Goal: Transaction & Acquisition: Subscribe to service/newsletter

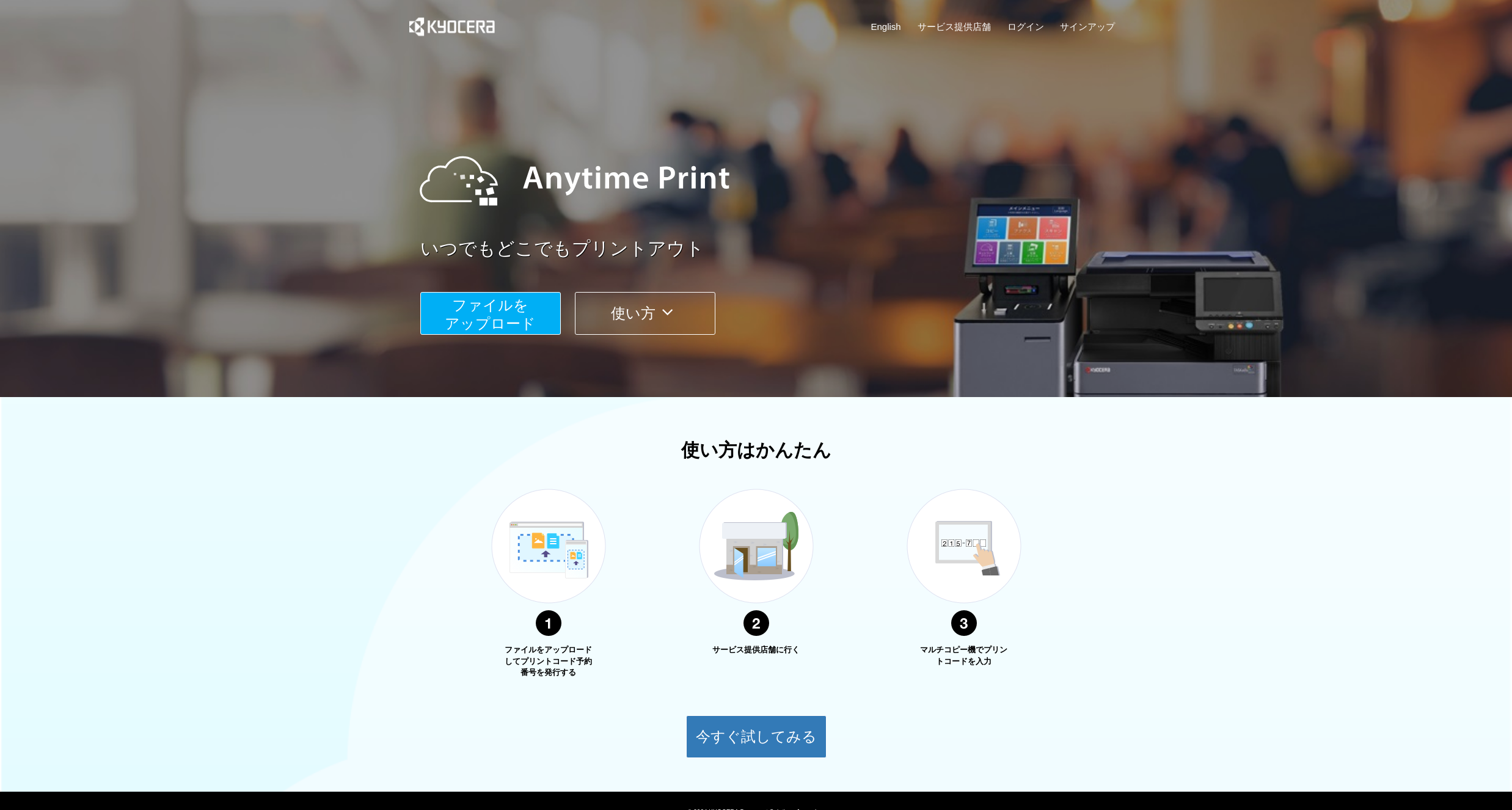
click at [528, 318] on span "ファイルを ​​アップロード" at bounding box center [490, 314] width 91 height 35
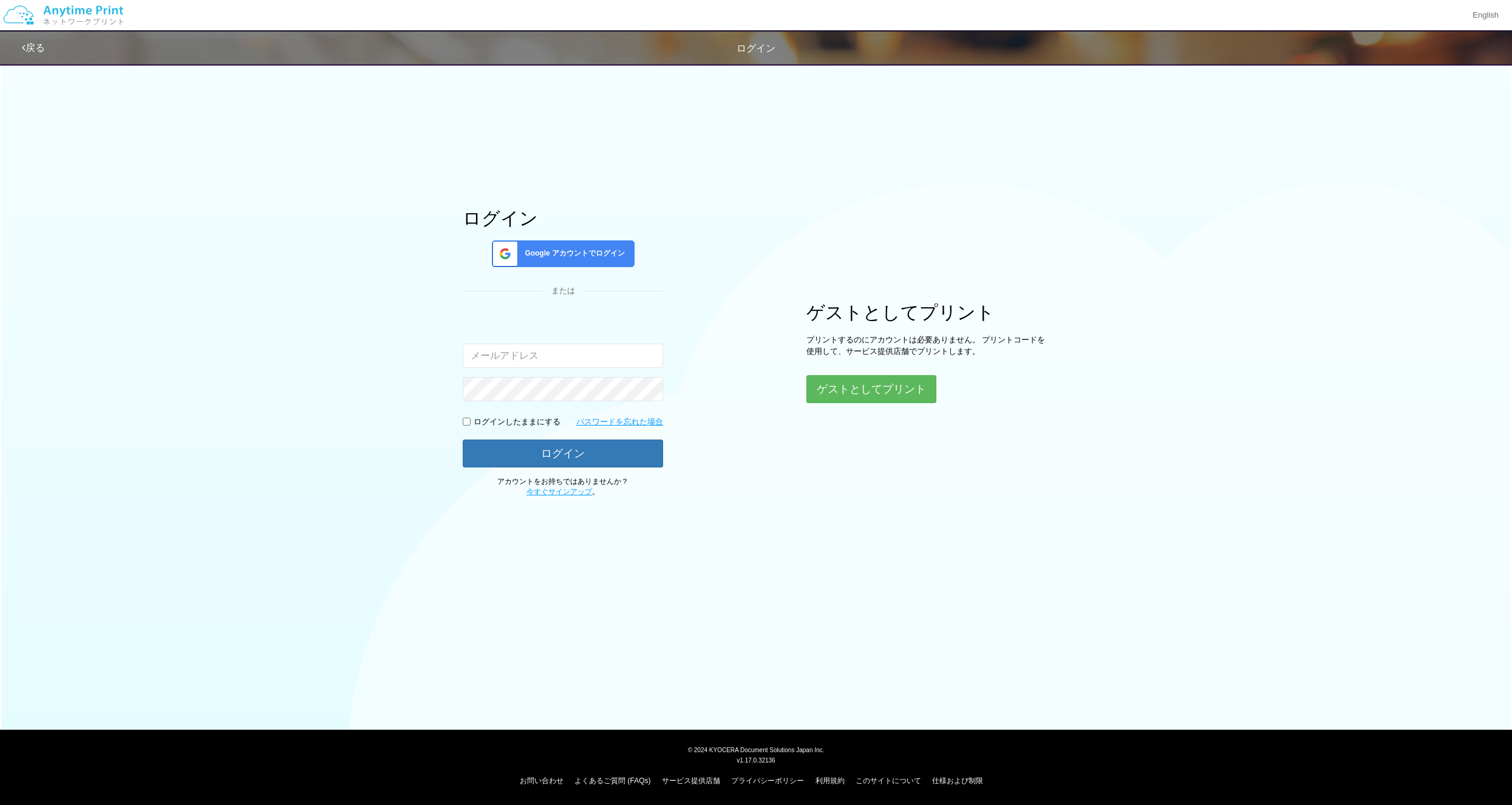
click at [543, 359] on input "email" at bounding box center [563, 355] width 201 height 24
click at [553, 493] on link "今すぐサインアップ" at bounding box center [559, 491] width 65 height 9
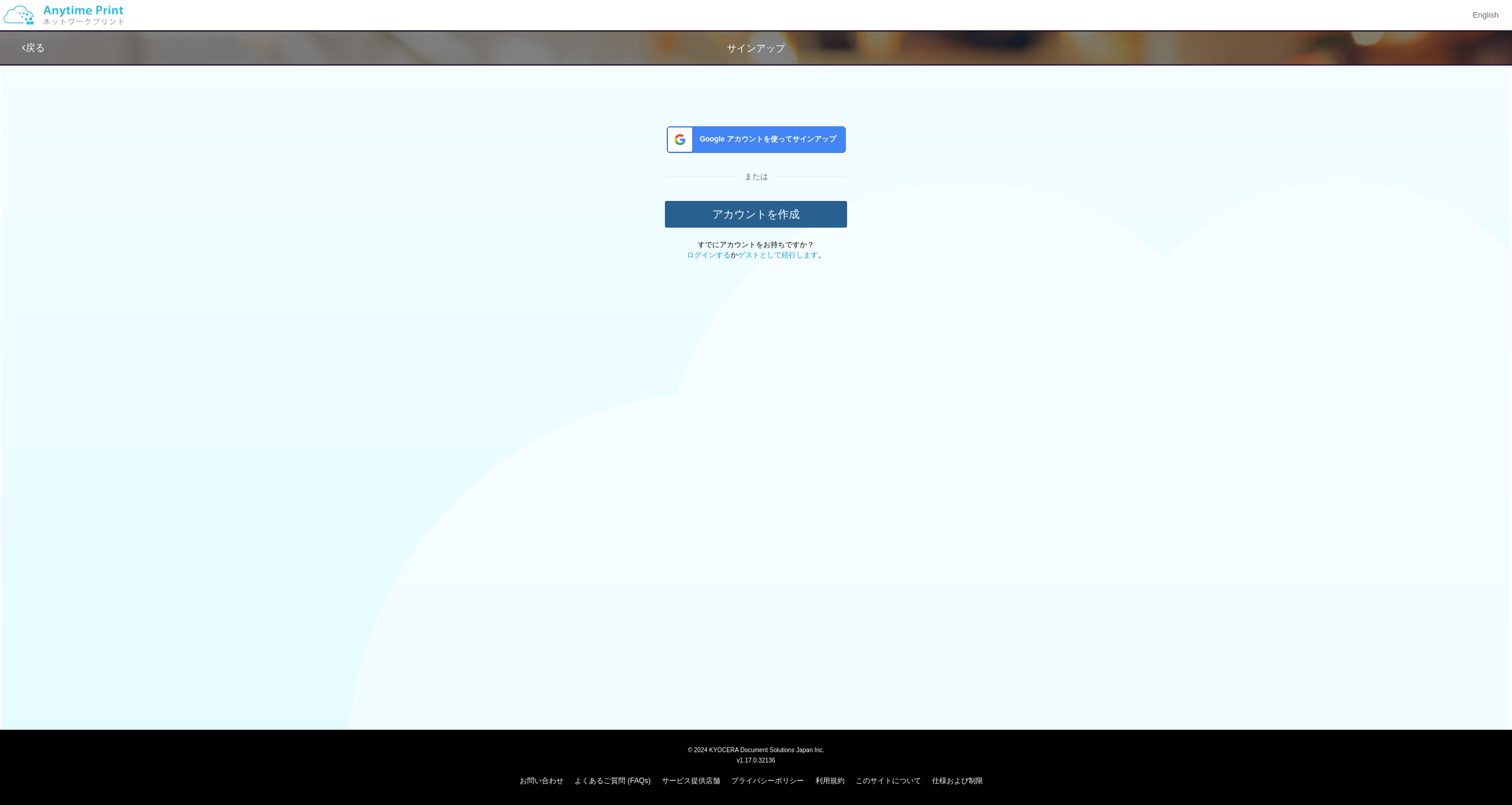
click at [720, 221] on button "アカウントを作成" at bounding box center [756, 214] width 182 height 26
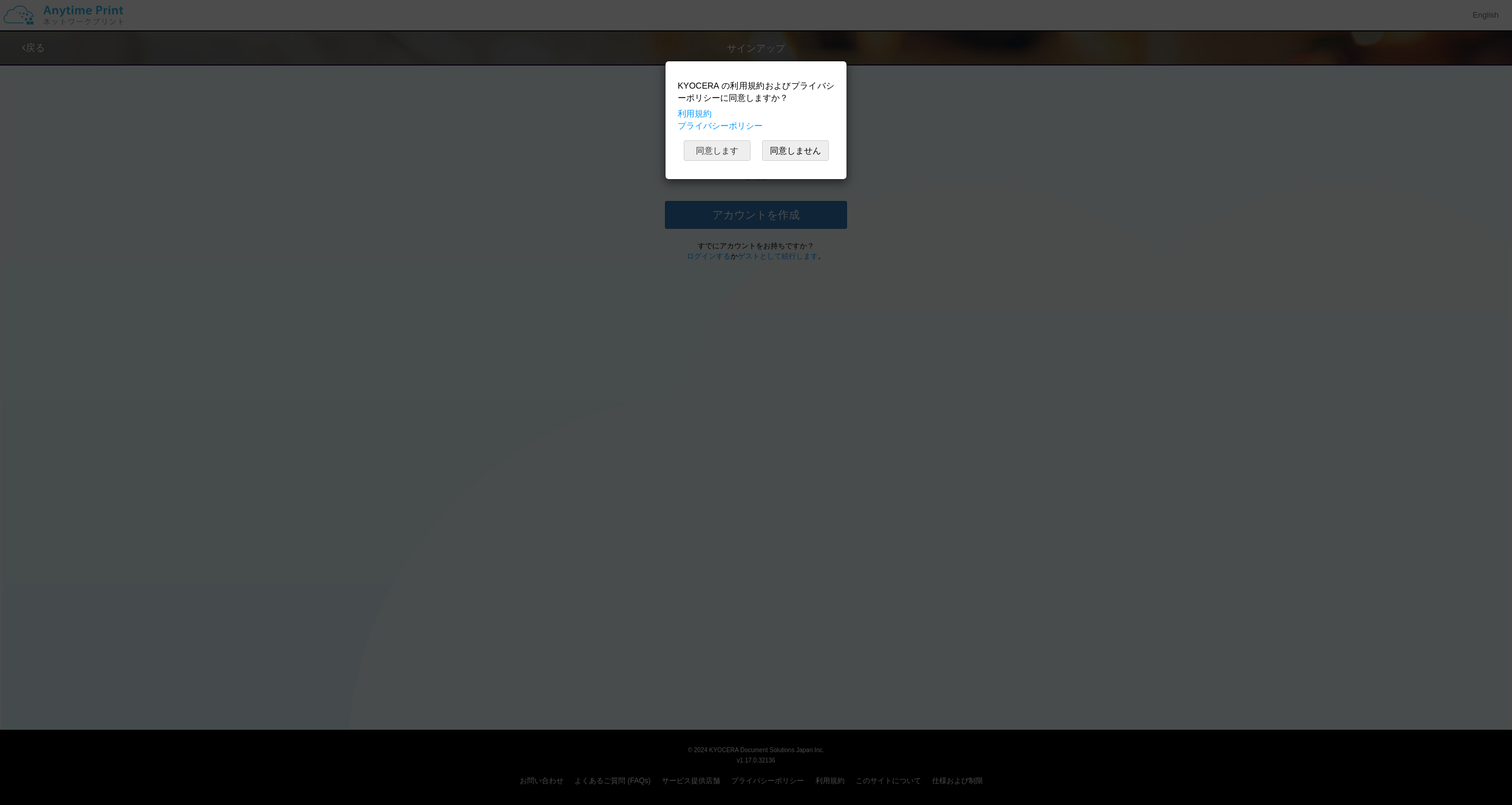
click at [718, 159] on button "同意します" at bounding box center [718, 150] width 67 height 21
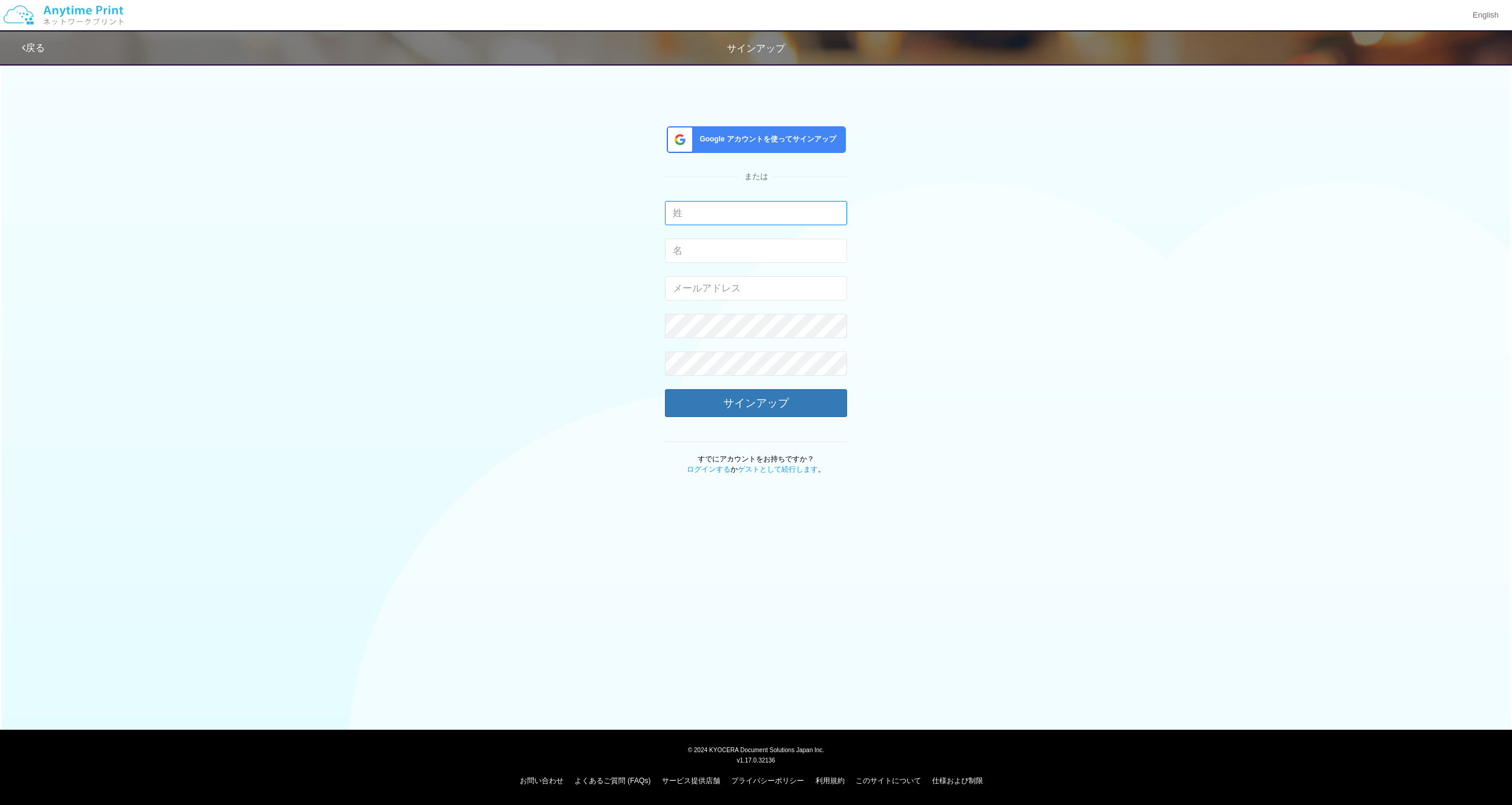
click at [701, 211] on input "text" at bounding box center [756, 213] width 182 height 24
type input "赤"
click at [723, 146] on div "Google アカウントを使ってサインアップ" at bounding box center [756, 139] width 179 height 26
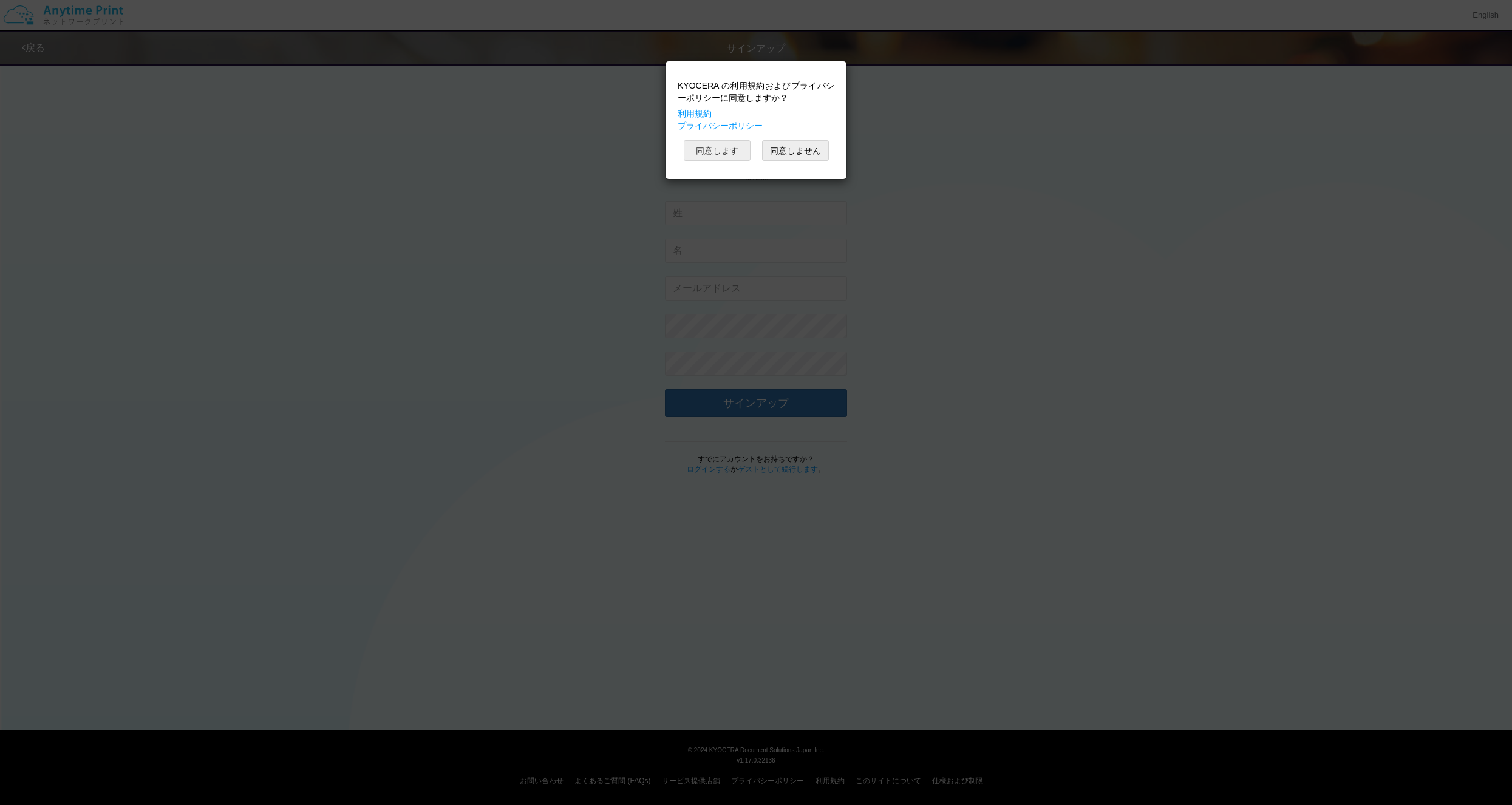
click at [723, 152] on button "同意します" at bounding box center [718, 150] width 67 height 21
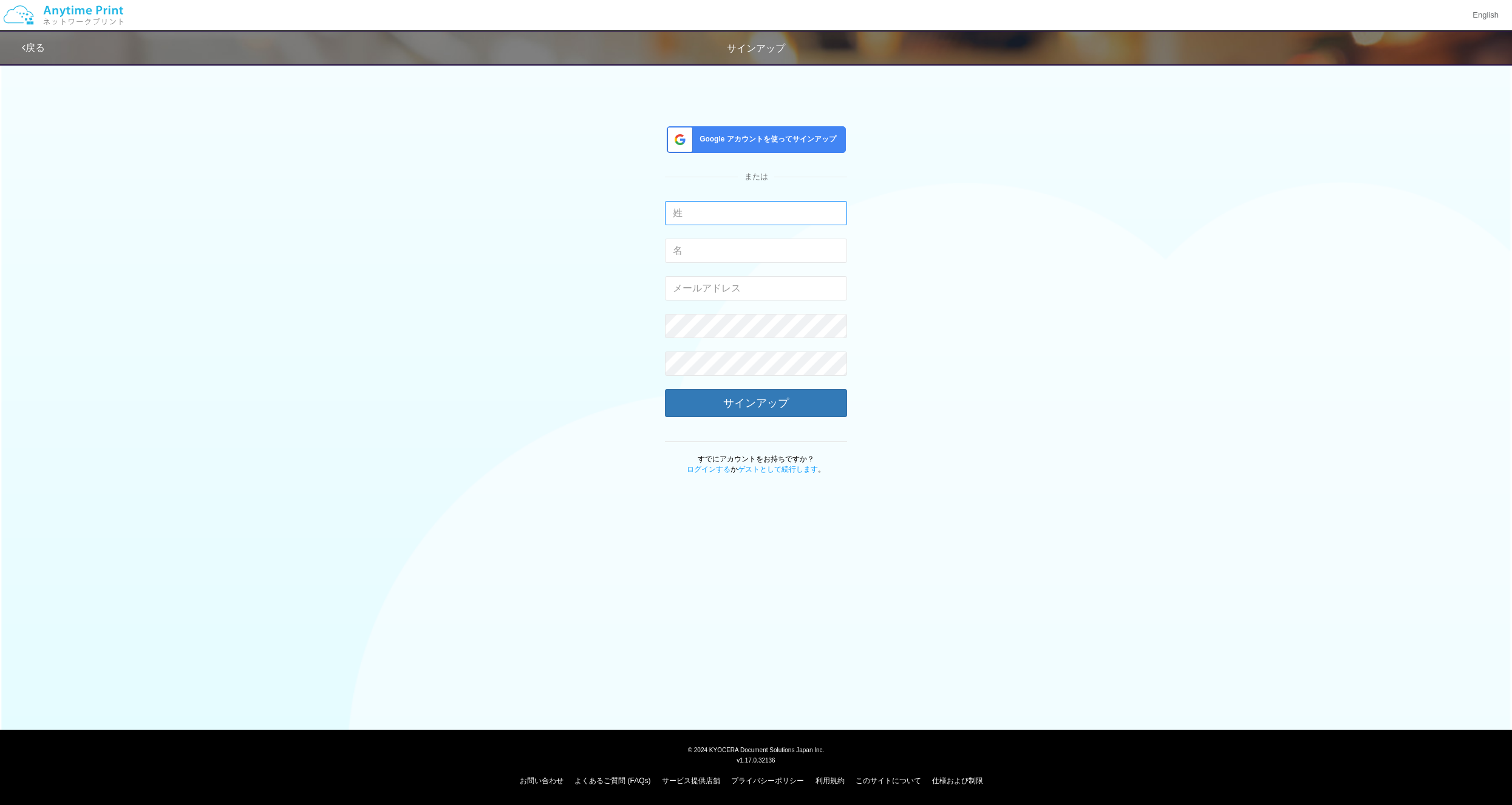
click at [724, 209] on input "text" at bounding box center [756, 213] width 182 height 24
click at [746, 140] on span "Google アカウントを使ってサインアップ" at bounding box center [766, 139] width 141 height 10
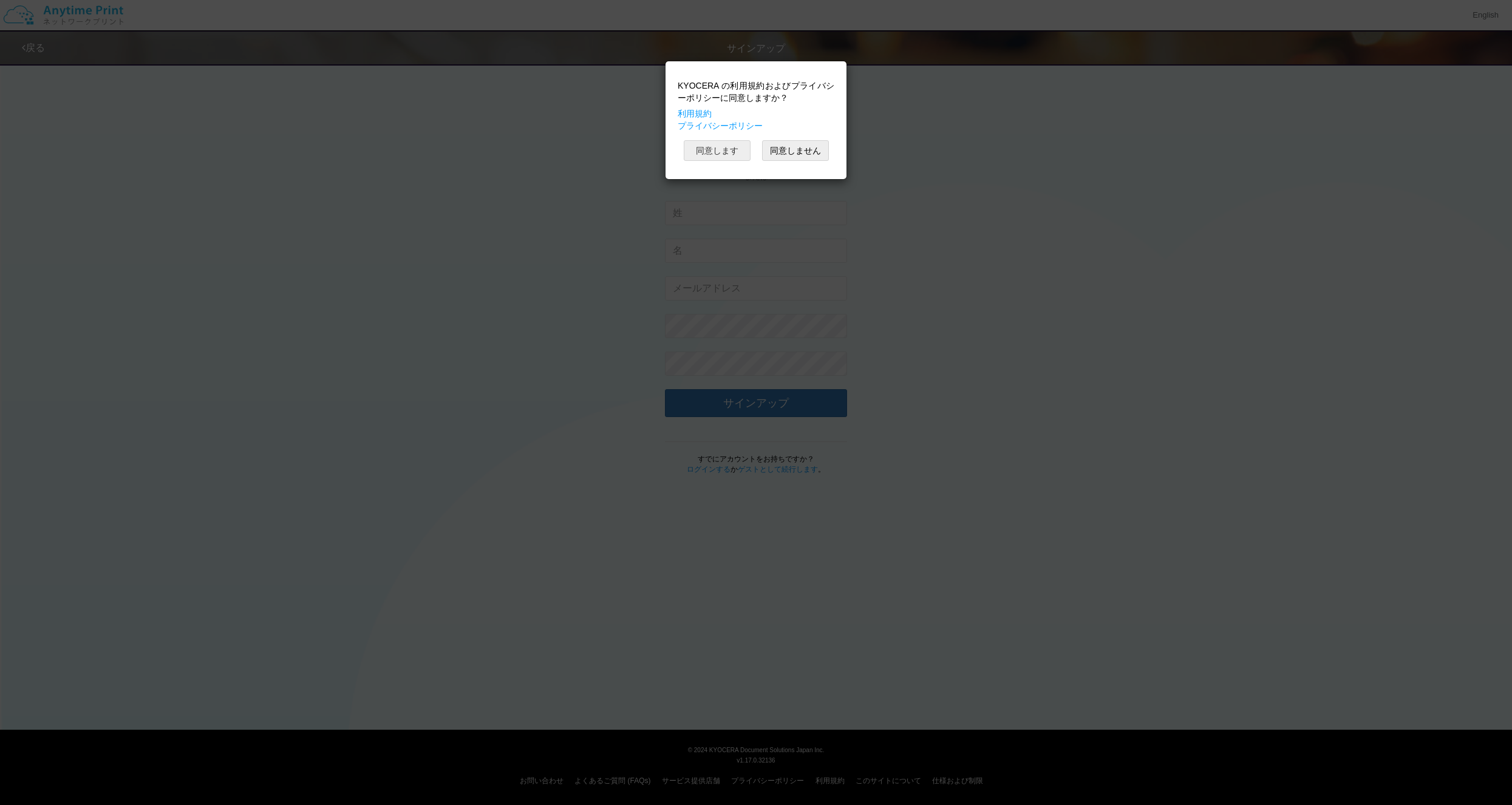
click at [709, 155] on button "同意します" at bounding box center [718, 150] width 67 height 21
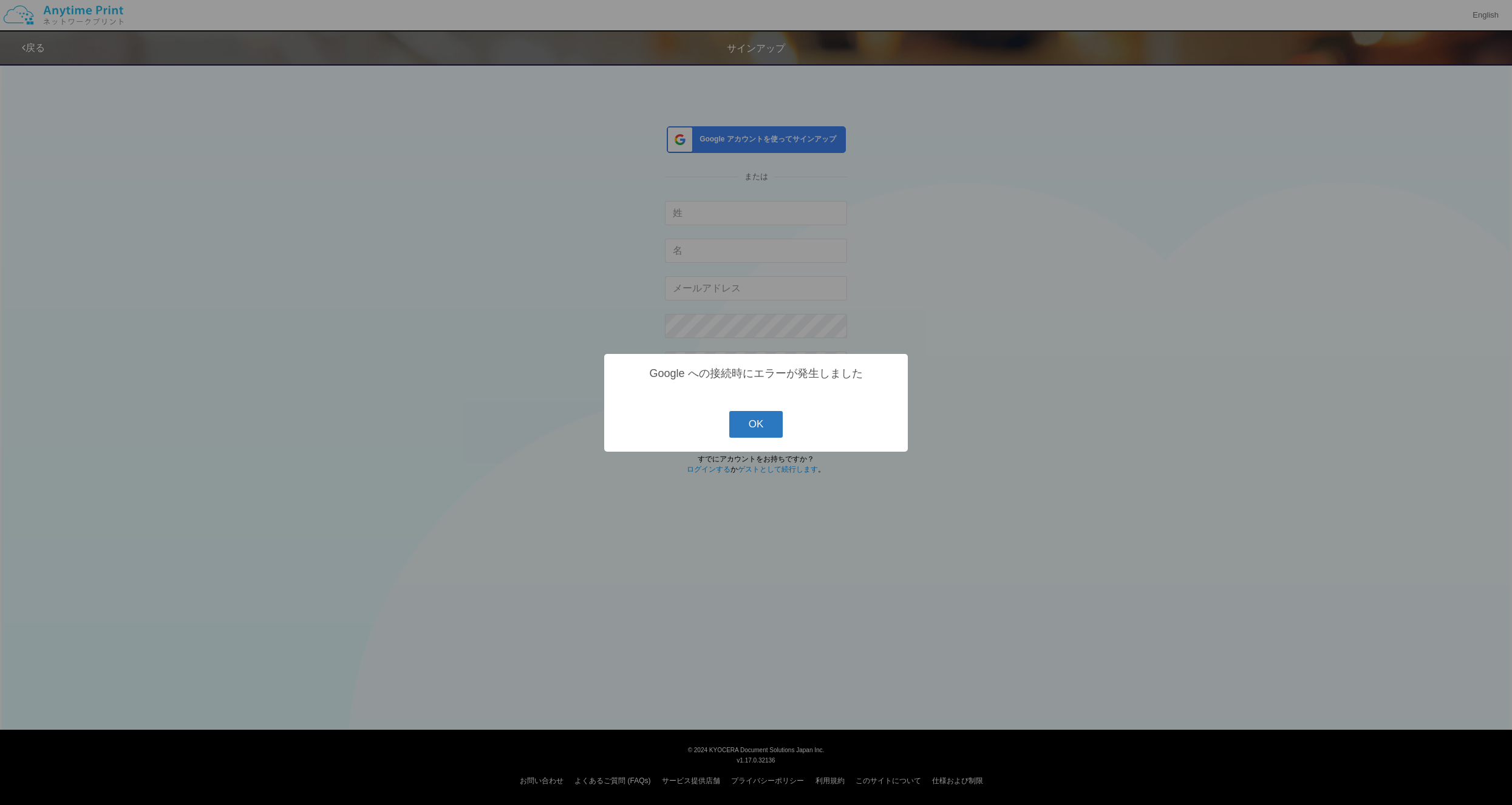
click at [752, 425] on button "OK" at bounding box center [756, 424] width 54 height 26
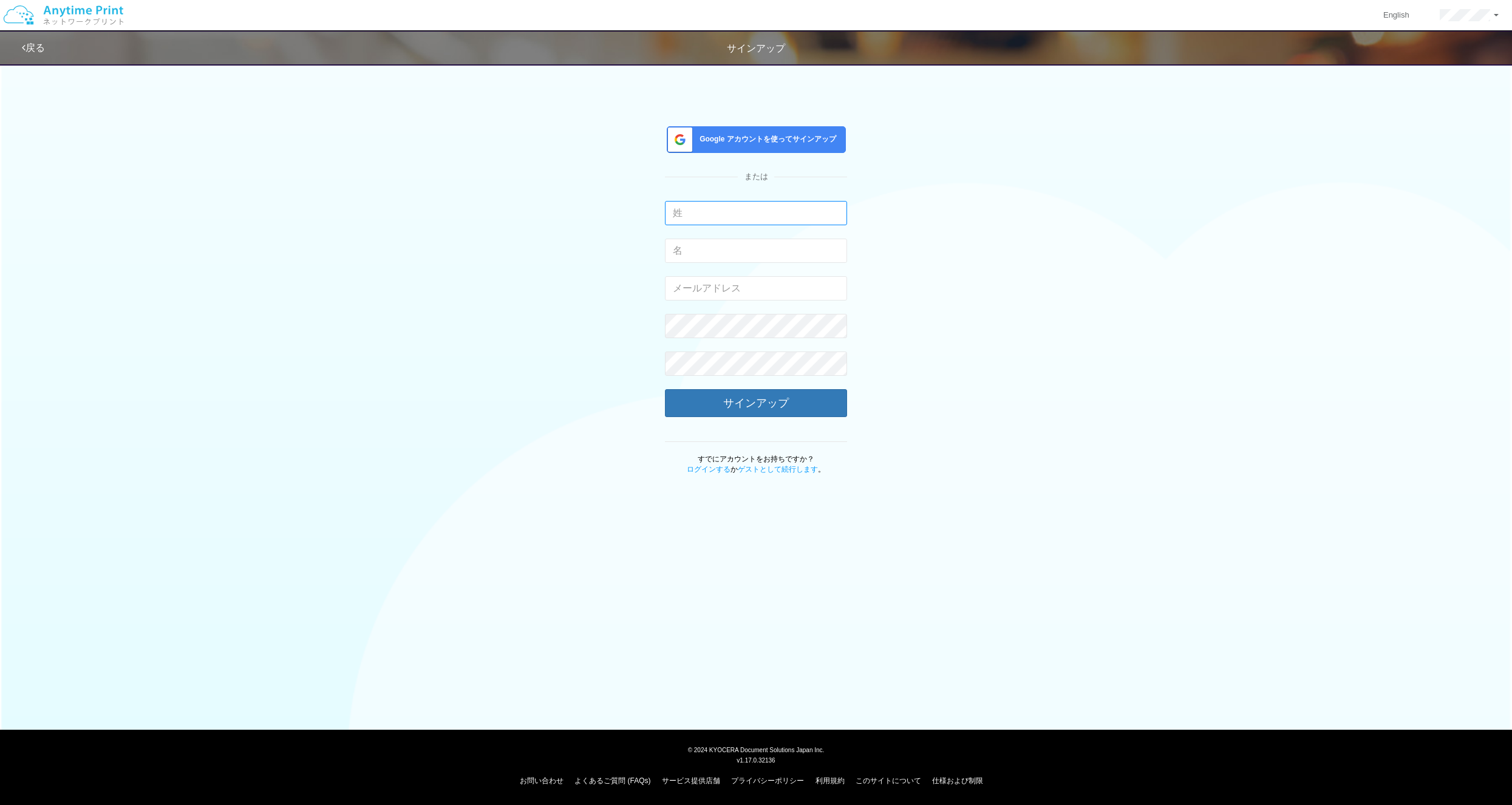
click at [700, 214] on input "text" at bounding box center [756, 213] width 182 height 24
type input "[PERSON_NAME]"
type input "寮"
type input "領大"
type input "erio.akanuma.web@gma"
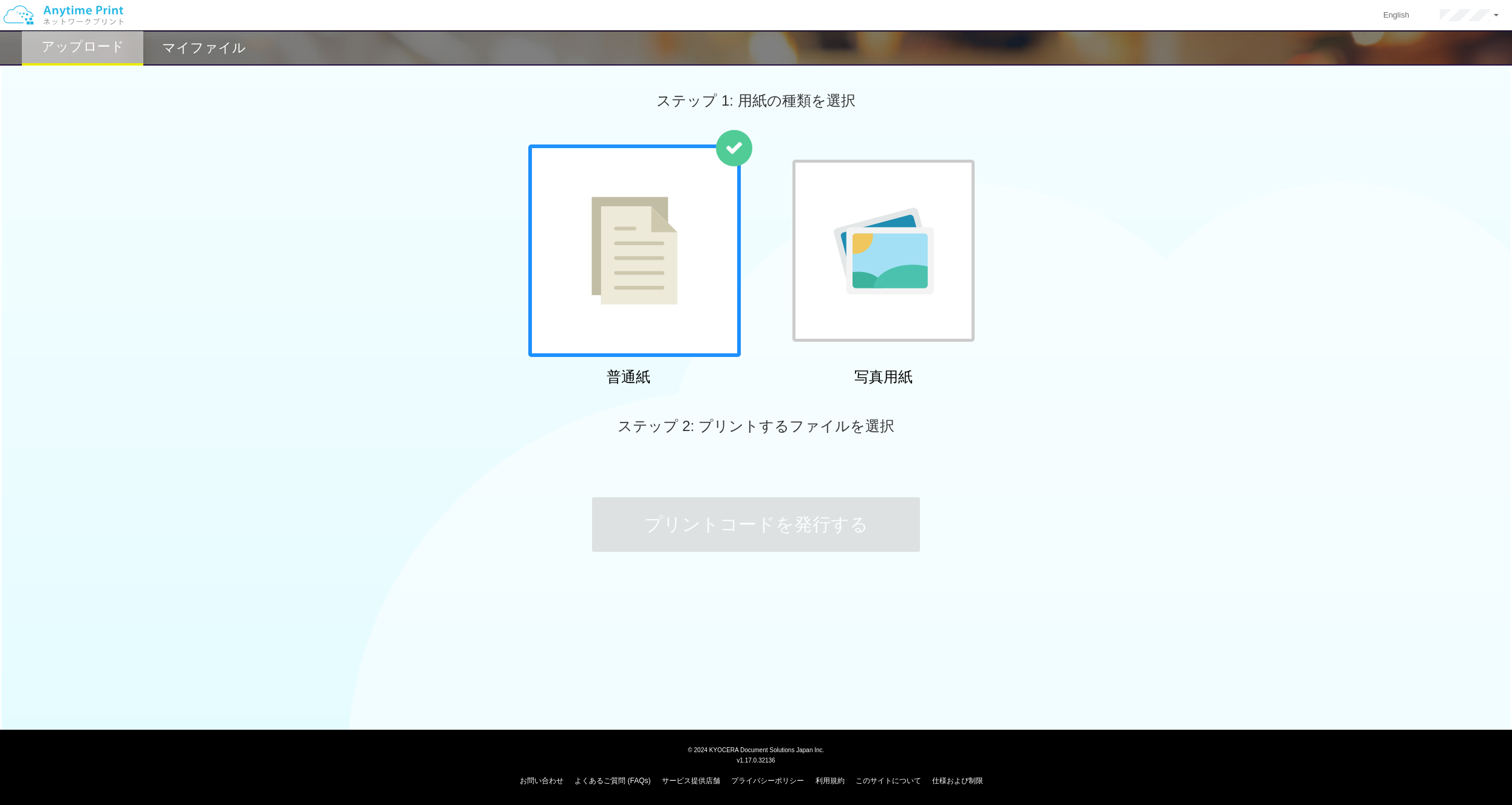
click at [356, 78] on div "ステップ 1: 用紙の種類を選択" at bounding box center [756, 100] width 1512 height 87
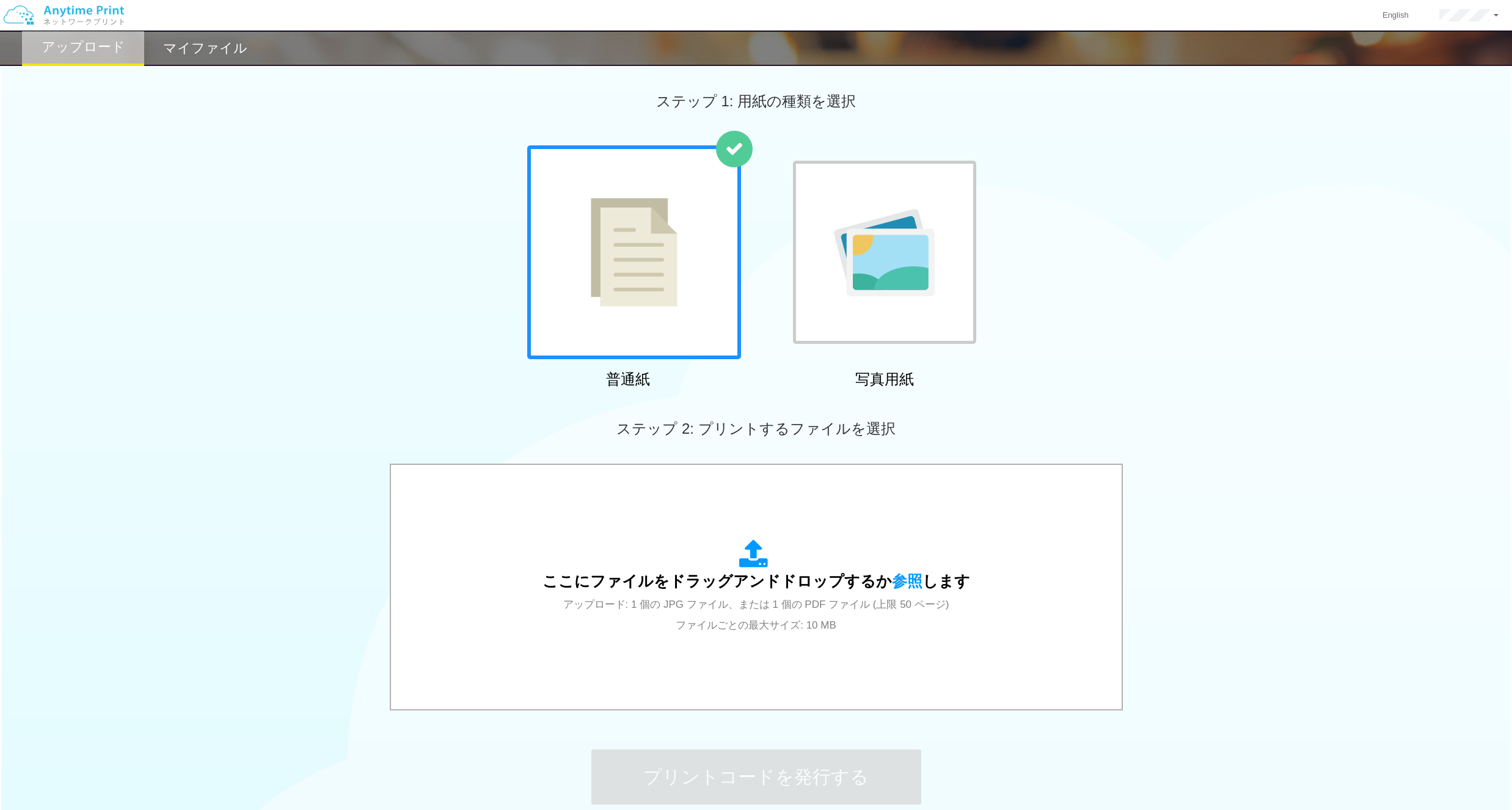
click at [668, 268] on img at bounding box center [633, 252] width 87 height 109
click at [199, 38] on div "マイファイル" at bounding box center [205, 48] width 122 height 35
